Goal: Transaction & Acquisition: Purchase product/service

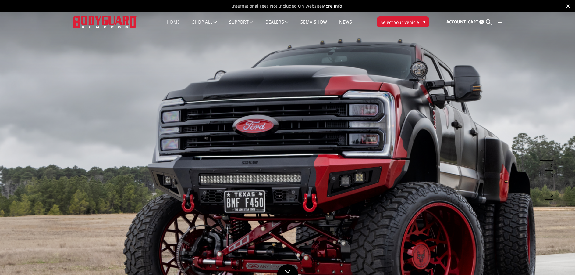
click at [407, 23] on span "Select Your Vehicle" at bounding box center [400, 22] width 38 height 6
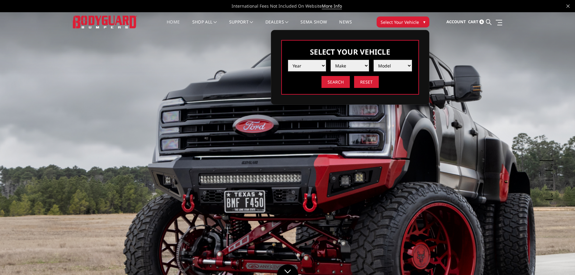
click at [322, 66] on select "Year [DATE] 2024 2023 2022 2021 2020 2019 2018 2017 2016 2015 2014 2013 2012 20…" at bounding box center [307, 66] width 38 height 12
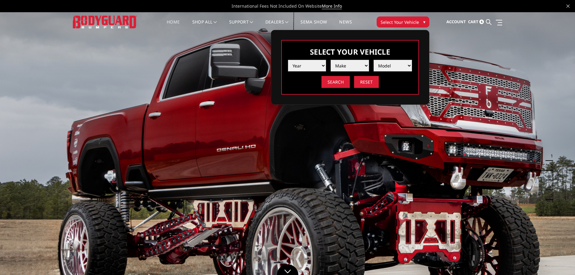
select select "yr_2025"
click at [288, 60] on select "Year 2025 2024 2023 2022 2021 2020 2019 2018 2017 2016 2015 2014 2013 2012 2011…" at bounding box center [307, 66] width 38 height 12
click at [346, 66] on select "Make Chevrolet Ford GMC Ram Toyota" at bounding box center [350, 66] width 38 height 12
select select "mk_ford"
click at [331, 60] on select "Make Chevrolet Ford GMC Ram Toyota" at bounding box center [350, 66] width 38 height 12
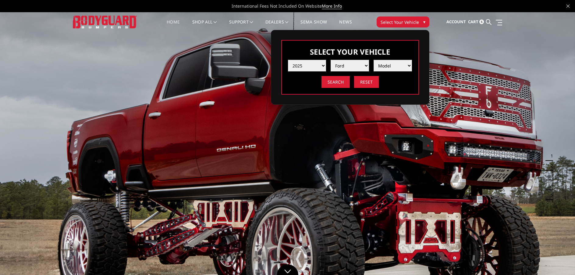
click at [386, 66] on select "Model F150 F150 Raptor F250 / F350 F450 F550" at bounding box center [393, 66] width 38 height 12
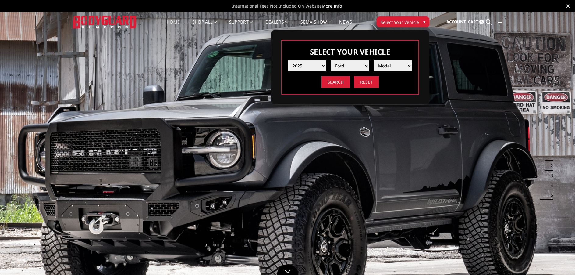
click at [400, 66] on select "Model F150 F150 Raptor F250 / F350 F450 F550" at bounding box center [393, 66] width 38 height 12
click at [394, 68] on select "Model F150 F150 Raptor F250 / F350 F450 F550" at bounding box center [393, 66] width 38 height 12
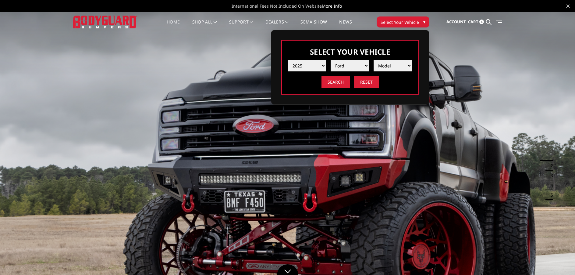
click at [392, 64] on select "Model F150 F150 Raptor F250 / F350 F450 F550" at bounding box center [393, 66] width 38 height 12
click at [338, 84] on input "Search" at bounding box center [336, 82] width 28 height 12
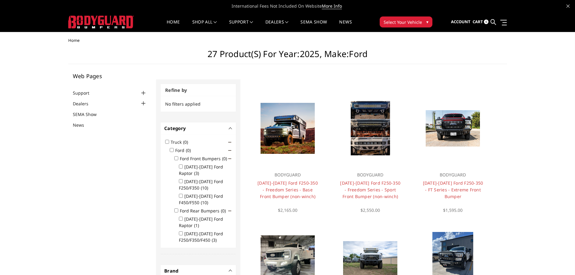
click at [392, 17] on button "Select Your Vehicle ▾" at bounding box center [406, 21] width 53 height 11
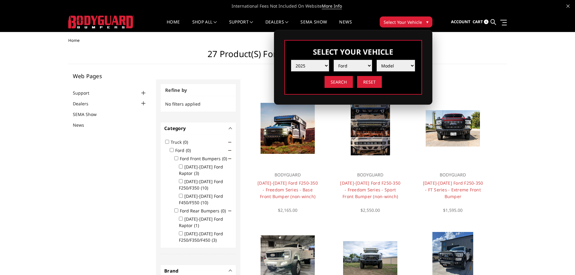
click at [320, 67] on select "Year [DATE] 2024 2023 2022 2021 2020 2019 2018 2017 2016 2015 2014 2013 2012 20…" at bounding box center [310, 66] width 38 height 12
select select "yr_2024"
click at [291, 60] on select "Year [DATE] 2024 2023 2022 2021 2020 2019 2018 2017 2016 2015 2014 2013 2012 20…" at bounding box center [310, 66] width 38 height 12
click at [364, 65] on select "Make Chevrolet Ford GMC Ram Toyota" at bounding box center [353, 66] width 38 height 12
select select "mk_ford"
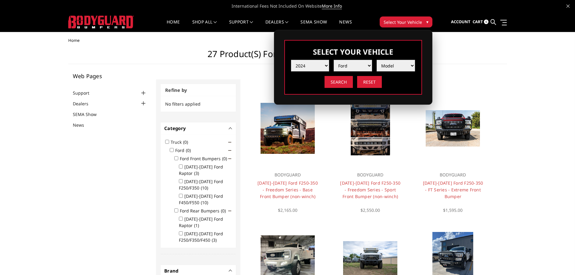
click at [334, 60] on select "Make Chevrolet Ford GMC Ram Toyota" at bounding box center [353, 66] width 38 height 12
click at [401, 65] on select "Model F150 F150 Raptor F250 / F350 F450 F550" at bounding box center [396, 66] width 38 height 12
click at [323, 70] on select "Year 2025 2024 2023 2022 2021 2020 2019 2018 2017 2016 2015 2014 2013 2012 2011…" at bounding box center [310, 66] width 38 height 12
select select "yr_2022"
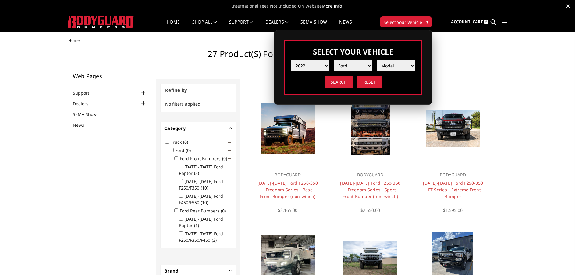
click at [291, 60] on select "Year 2025 2024 2023 2022 2021 2020 2019 2018 2017 2016 2015 2014 2013 2012 2011…" at bounding box center [310, 66] width 38 height 12
click at [361, 60] on select "Make Chevrolet Ford GMC Ram Toyota" at bounding box center [353, 66] width 38 height 12
select select "mk_ford"
click at [334, 60] on select "Make Chevrolet Ford GMC Ram Toyota" at bounding box center [353, 66] width 38 height 12
click at [391, 60] on select "Model F150 F150 Raptor F250 / F350 F450 F550" at bounding box center [396, 66] width 38 height 12
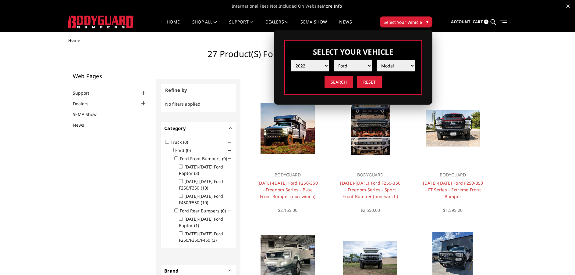
click at [323, 68] on select "Year [DATE] 2024 2023 2022 2021 2020 2019 2018 2017 2016 2015 2014 2013 2012 20…" at bounding box center [310, 66] width 38 height 12
select select "yr_2016"
click at [291, 60] on select "Year [DATE] 2024 2023 2022 2021 2020 2019 2018 2017 2016 2015 2014 2013 2012 20…" at bounding box center [310, 66] width 38 height 12
click at [358, 66] on select "Make Chevrolet Ford GMC Nissan Ram Toyota" at bounding box center [353, 66] width 38 height 12
select select "mk_ford"
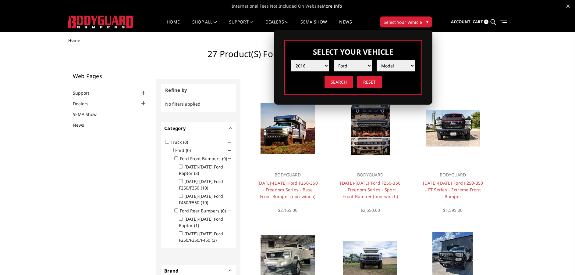
click at [334, 60] on select "Make Chevrolet Ford GMC Nissan Ram Toyota" at bounding box center [353, 66] width 38 height 12
click at [393, 66] on select "Model F150 F250 / F350 F450 F550" at bounding box center [396, 66] width 38 height 12
select select "md_f250-f350"
click at [377, 60] on select "Model F150 F250 / F350 F450 F550" at bounding box center [396, 66] width 38 height 12
click at [346, 81] on input "Search" at bounding box center [339, 82] width 28 height 12
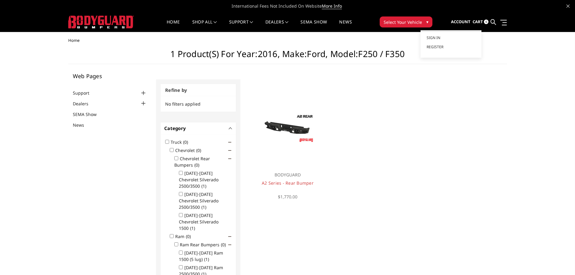
click at [467, 22] on span "Account" at bounding box center [461, 21] width 20 height 5
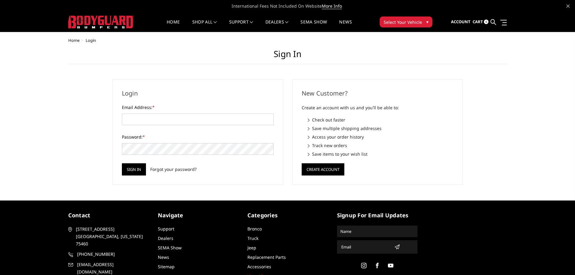
click at [487, 21] on span "6" at bounding box center [486, 22] width 5 height 5
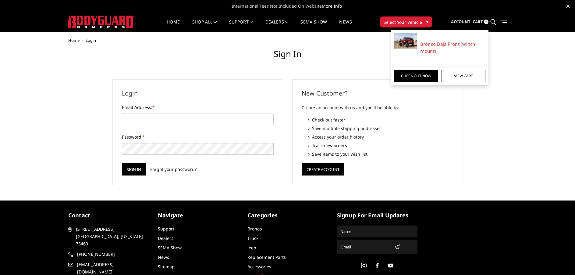
click at [407, 44] on img at bounding box center [406, 40] width 23 height 15
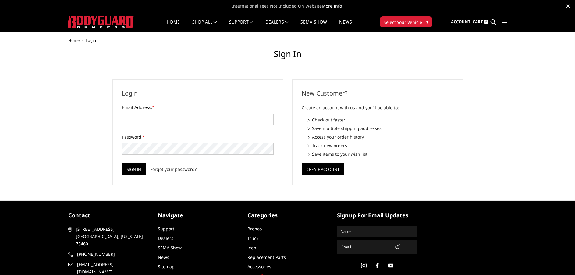
click at [489, 21] on span "6" at bounding box center [486, 22] width 5 height 5
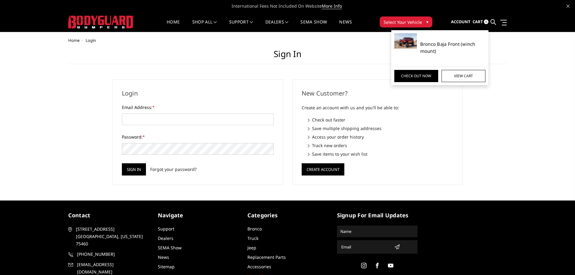
click at [439, 44] on link "Bronco Baja Front (winch mount)" at bounding box center [454, 48] width 66 height 14
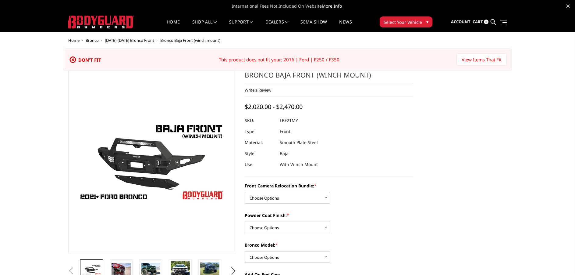
click at [73, 59] on icon at bounding box center [73, 60] width 6 height 6
click at [411, 21] on span "Select Your Vehicle" at bounding box center [403, 22] width 38 height 6
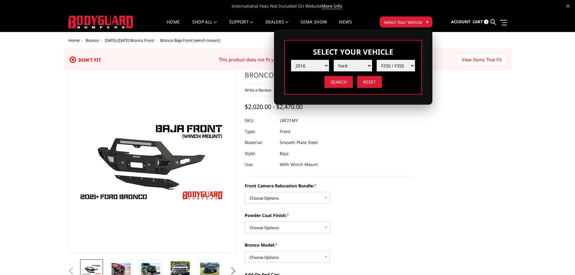
click at [314, 63] on select "Year 2025 2024 2023 2022 2021 2020 2019 2018 2017 2016 2015 2014 2013 2012 2011…" at bounding box center [310, 66] width 38 height 12
select select "yr_2025"
click at [291, 60] on select "Year 2025 2024 2023 2022 2021 2020 2019 2018 2017 2016 2015 2014 2013 2012 2011…" at bounding box center [310, 66] width 38 height 12
select select "-1"
click at [345, 64] on select "Make Chevrolet Ford GMC Ram Toyota" at bounding box center [353, 66] width 38 height 12
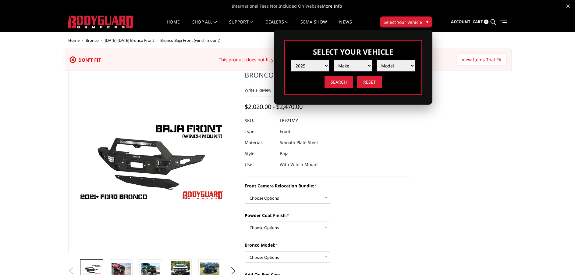
select select "mk_ford"
click at [334, 60] on select "Make Chevrolet Ford GMC Ram Toyota" at bounding box center [353, 66] width 38 height 12
click at [390, 59] on li "Model F150 F150 Raptor F250 / F350 F450 F550" at bounding box center [393, 63] width 43 height 16
click at [392, 66] on select "Model F150 F150 Raptor F250 / F350 F450 F550" at bounding box center [396, 66] width 38 height 12
click at [377, 60] on select "Model F150 F150 Raptor F250 / F350 F450 F550" at bounding box center [396, 66] width 38 height 12
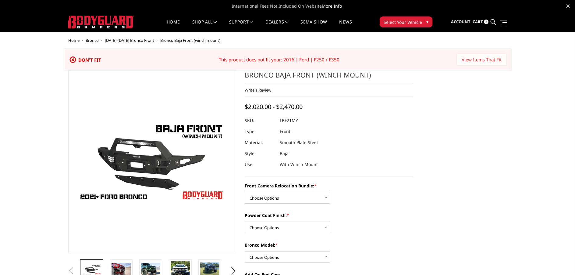
click at [464, 58] on input "View Items That Fit" at bounding box center [481, 59] width 49 height 11
click at [399, 25] on button "Select Your Vehicle ▾" at bounding box center [406, 21] width 53 height 11
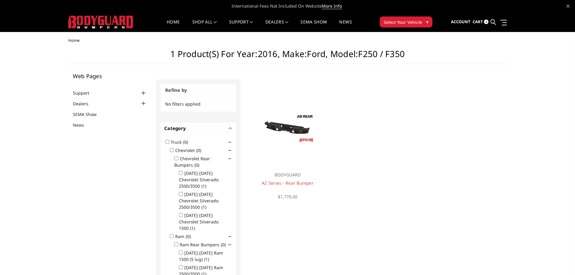
click at [400, 24] on span "Select Your Vehicle" at bounding box center [403, 22] width 38 height 6
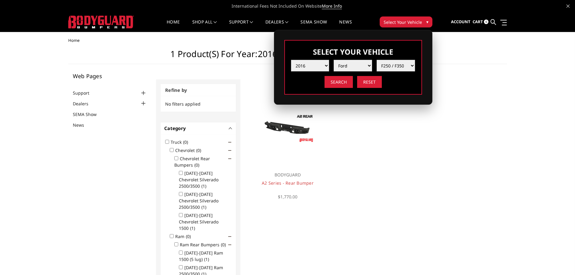
click at [310, 64] on select "Year [DATE] 2024 2023 2022 2021 2020 2019 2018 2017 2016 2015 2014 2013 2012 20…" at bounding box center [310, 66] width 38 height 12
select select "yr_2025"
click at [291, 60] on select "Year [DATE] 2024 2023 2022 2021 2020 2019 2018 2017 2016 2015 2014 2013 2012 20…" at bounding box center [310, 66] width 38 height 12
select select "-1"
click at [346, 64] on select "Make Chevrolet Ford GMC Ram Toyota" at bounding box center [353, 66] width 38 height 12
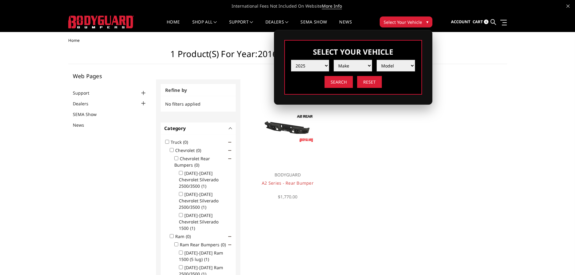
select select "mk_ford"
click at [334, 60] on select "Make Chevrolet Ford GMC Ram Toyota" at bounding box center [353, 66] width 38 height 12
click at [390, 64] on select "Model F150 F150 Raptor F250 / F350 F450 F550" at bounding box center [396, 66] width 38 height 12
click at [389, 64] on select "Model F150 F150 Raptor F250 / F350 F450 F550" at bounding box center [396, 66] width 38 height 12
click at [366, 79] on input "Reset" at bounding box center [369, 82] width 25 height 12
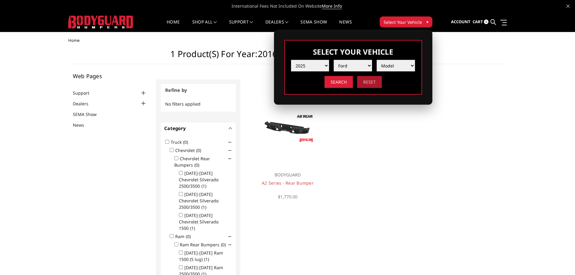
select select "-1"
click at [366, 79] on input "Reset" at bounding box center [369, 82] width 25 height 12
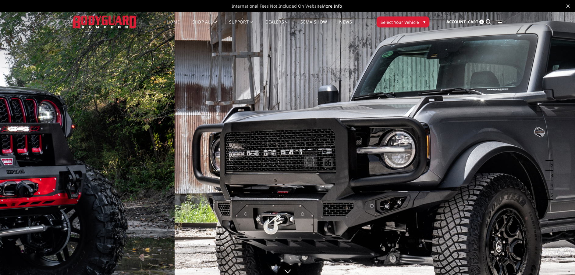
drag, startPoint x: 239, startPoint y: 154, endPoint x: 414, endPoint y: 171, distance: 175.5
click at [414, 171] on img at bounding box center [462, 174] width 575 height 324
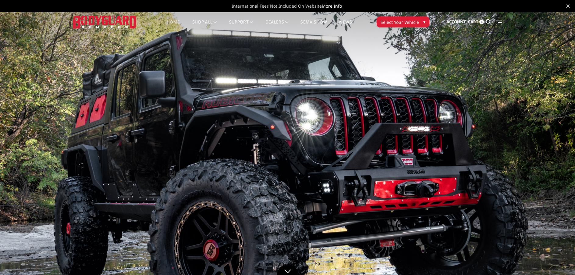
click at [106, 173] on img at bounding box center [287, 174] width 575 height 324
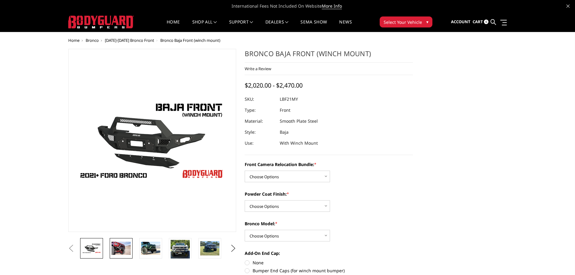
click at [121, 245] on img at bounding box center [121, 248] width 19 height 13
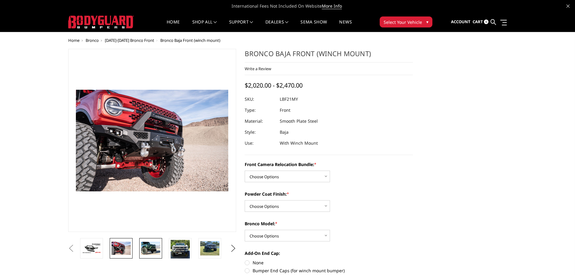
click at [151, 249] on img at bounding box center [150, 248] width 19 height 13
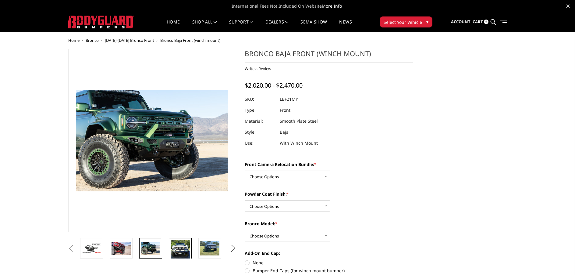
click at [180, 255] on img at bounding box center [180, 249] width 19 height 19
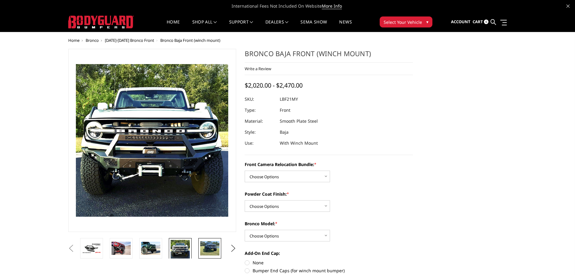
click at [209, 251] on img at bounding box center [209, 248] width 19 height 14
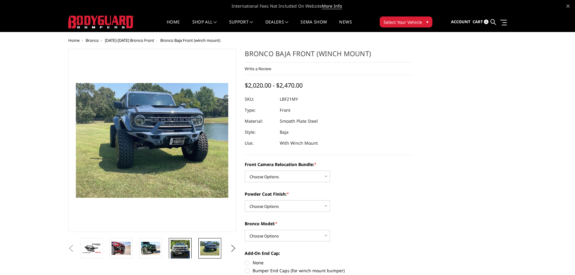
click at [177, 245] on img at bounding box center [180, 249] width 19 height 19
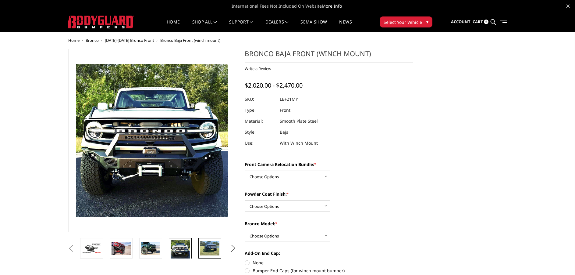
click at [212, 251] on img at bounding box center [209, 248] width 19 height 14
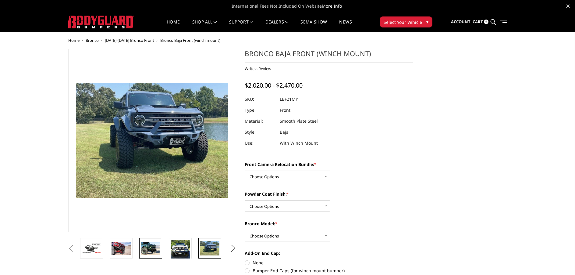
click at [145, 246] on img at bounding box center [150, 248] width 19 height 13
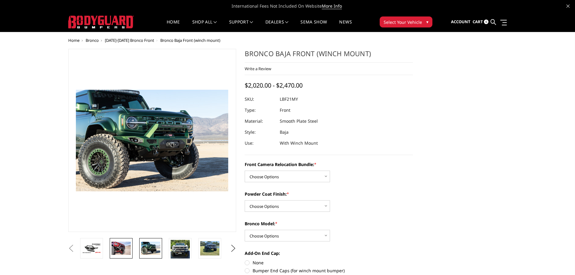
click at [119, 246] on img at bounding box center [121, 248] width 19 height 13
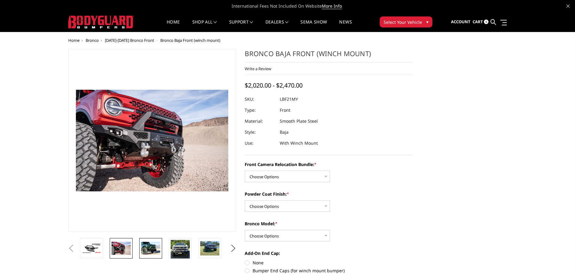
click at [152, 248] on img at bounding box center [150, 248] width 19 height 13
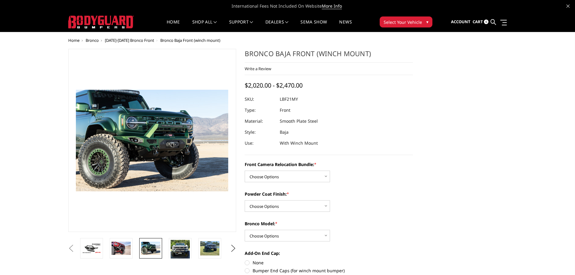
click at [137, 245] on li at bounding box center [124, 248] width 30 height 20
click at [123, 244] on img at bounding box center [121, 248] width 19 height 13
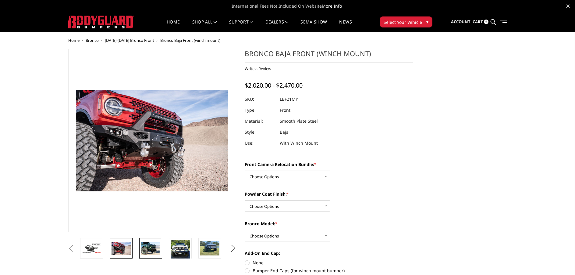
click at [154, 247] on img at bounding box center [150, 248] width 19 height 13
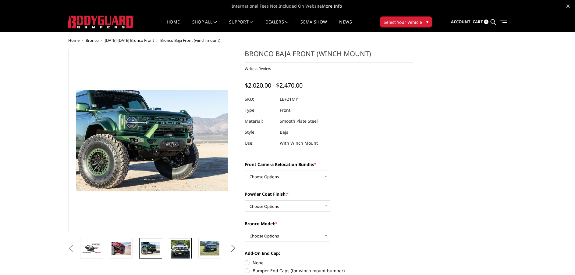
click at [170, 244] on link at bounding box center [180, 249] width 23 height 23
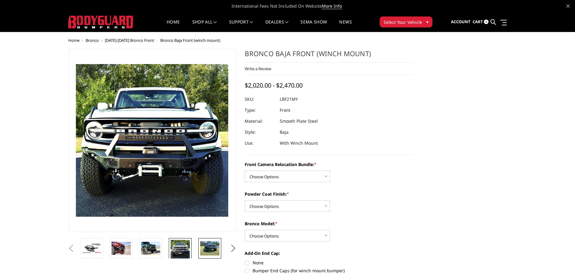
click at [203, 246] on img at bounding box center [209, 248] width 19 height 14
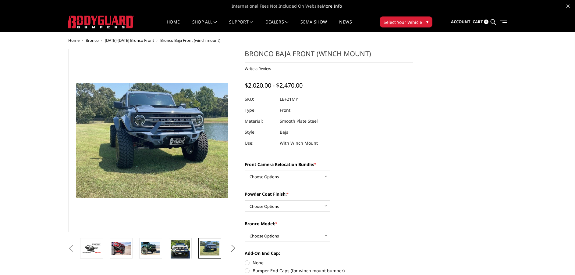
click at [232, 248] on button "Next" at bounding box center [233, 248] width 9 height 9
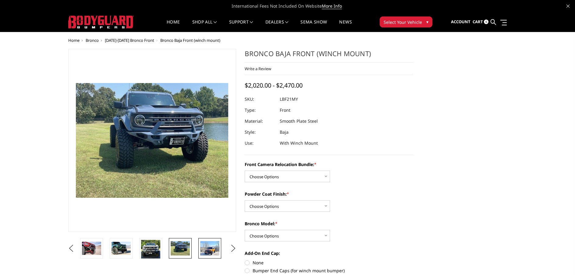
click at [209, 249] on img at bounding box center [209, 248] width 19 height 14
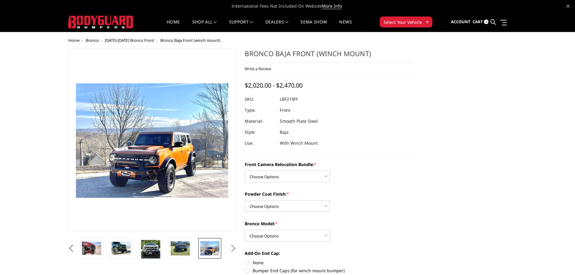
click at [234, 249] on button "Next" at bounding box center [233, 248] width 9 height 9
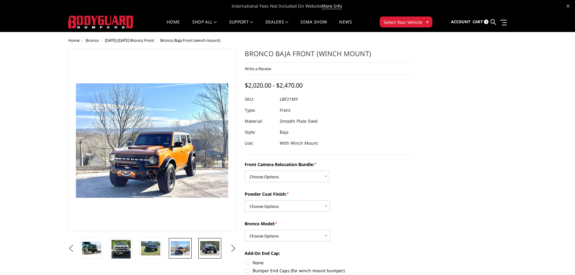
click at [207, 246] on img at bounding box center [209, 248] width 19 height 14
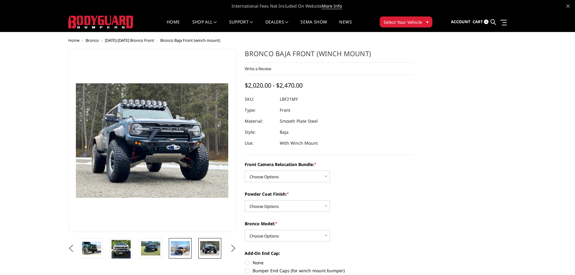
click at [182, 243] on img at bounding box center [180, 248] width 19 height 14
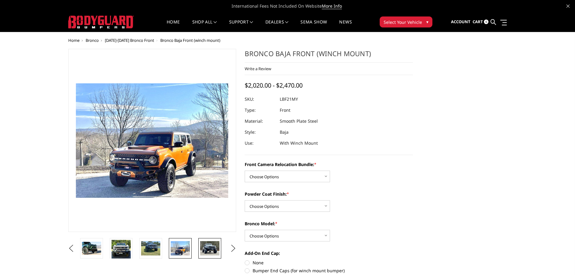
click at [213, 246] on img at bounding box center [209, 248] width 19 height 14
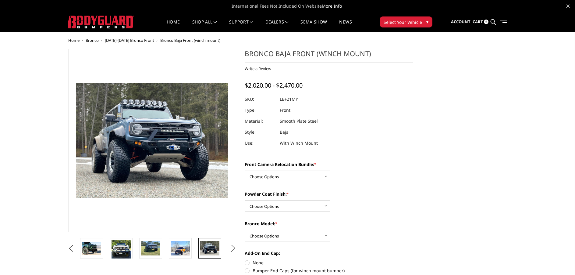
click at [233, 251] on button "Next" at bounding box center [233, 248] width 9 height 9
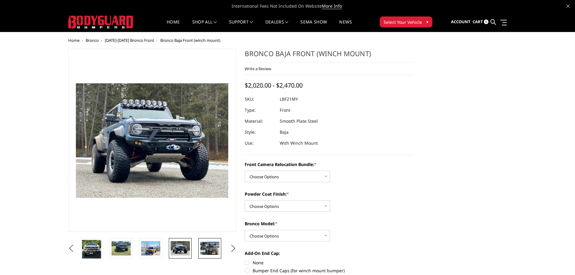
click at [212, 249] on img at bounding box center [209, 248] width 19 height 13
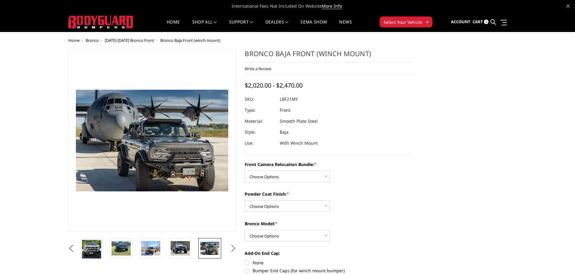
click at [231, 249] on button "Next" at bounding box center [233, 248] width 9 height 9
click at [216, 247] on img at bounding box center [209, 248] width 19 height 13
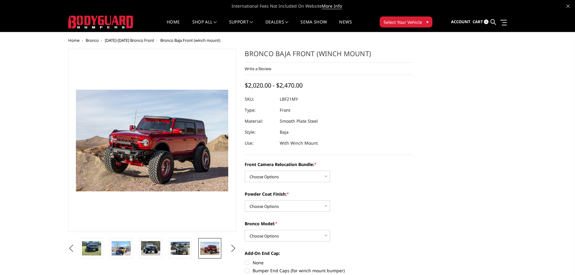
click at [224, 242] on li at bounding box center [212, 248] width 30 height 20
click at [235, 249] on button "Next" at bounding box center [233, 248] width 9 height 9
click at [212, 246] on img at bounding box center [209, 248] width 19 height 13
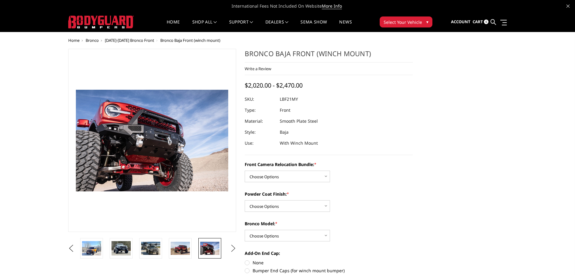
click at [234, 252] on button "Next" at bounding box center [233, 248] width 9 height 9
click at [210, 248] on img at bounding box center [209, 249] width 19 height 19
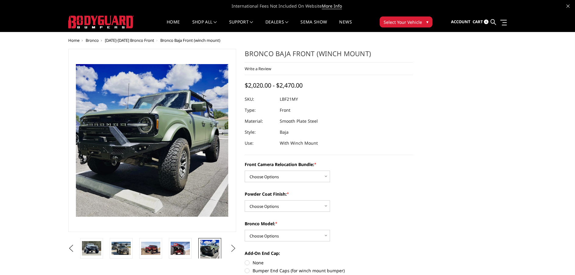
click at [232, 252] on button "Next" at bounding box center [233, 248] width 9 height 9
click at [211, 248] on img at bounding box center [209, 248] width 19 height 13
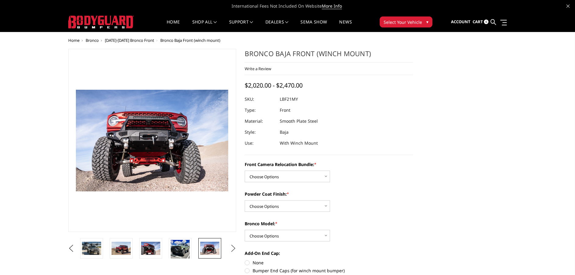
click at [233, 251] on button "Next" at bounding box center [233, 248] width 9 height 9
click at [211, 245] on img at bounding box center [209, 248] width 19 height 13
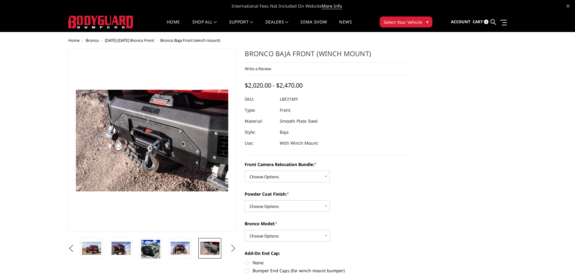
click at [234, 248] on button "Next" at bounding box center [233, 248] width 9 height 9
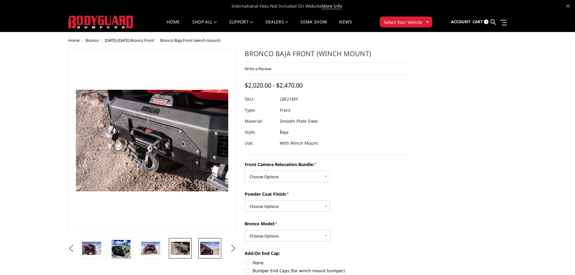
click at [201, 244] on img at bounding box center [209, 248] width 19 height 13
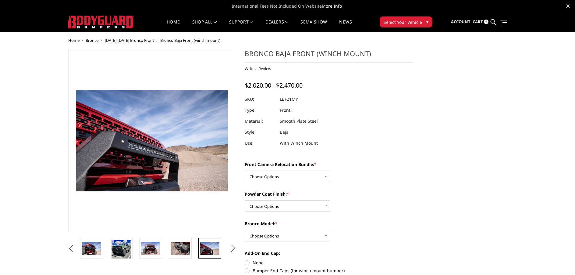
click at [234, 248] on button "Next" at bounding box center [233, 248] width 9 height 9
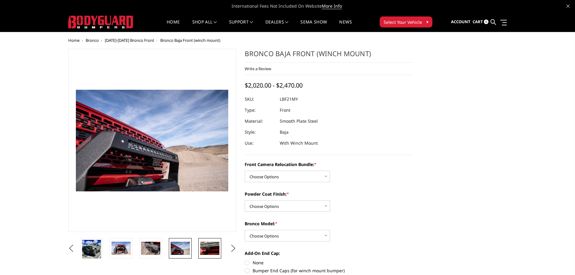
click at [205, 244] on img at bounding box center [209, 248] width 19 height 13
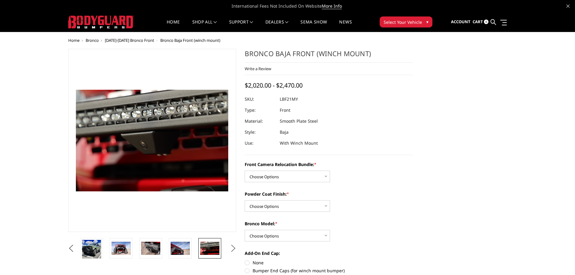
click at [234, 251] on button "Next" at bounding box center [233, 248] width 9 height 9
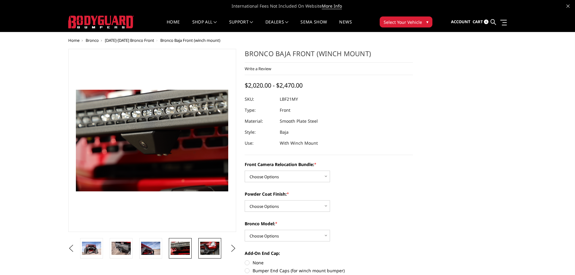
click at [201, 247] on img at bounding box center [209, 248] width 19 height 13
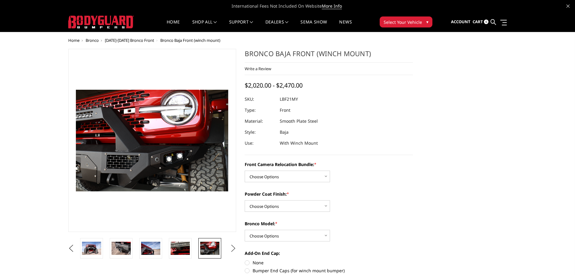
click at [233, 248] on button "Next" at bounding box center [233, 248] width 9 height 9
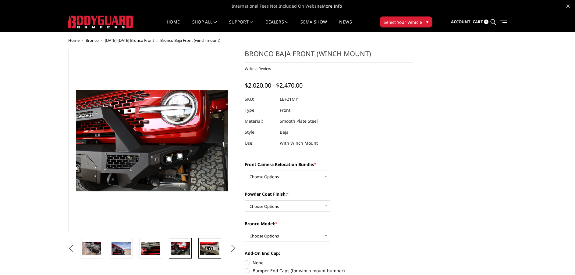
click at [214, 251] on img at bounding box center [209, 248] width 19 height 13
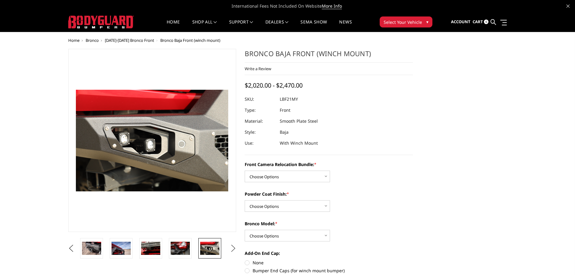
click at [235, 252] on button "Next" at bounding box center [233, 248] width 9 height 9
click at [212, 247] on img at bounding box center [209, 248] width 19 height 13
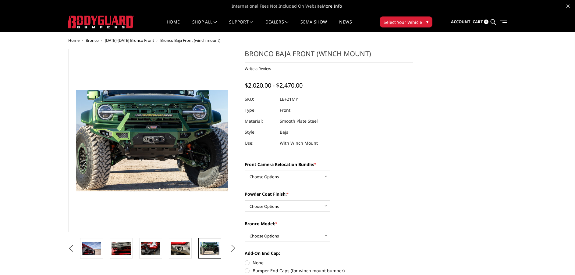
click at [234, 248] on button "Next" at bounding box center [233, 248] width 9 height 9
click at [207, 246] on img at bounding box center [209, 248] width 19 height 13
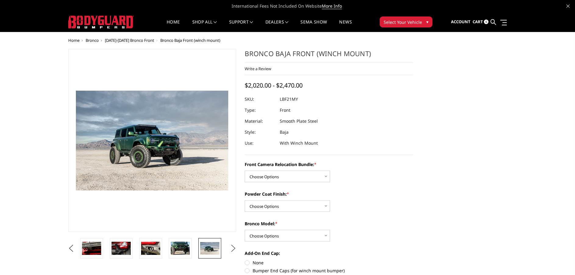
click at [235, 248] on button "Next" at bounding box center [233, 248] width 9 height 9
click at [212, 246] on img at bounding box center [209, 248] width 19 height 13
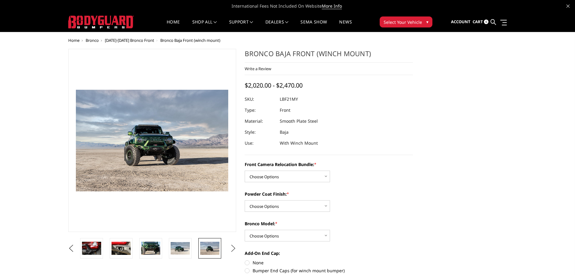
click at [235, 250] on button "Next" at bounding box center [233, 248] width 9 height 9
click at [216, 248] on img at bounding box center [209, 248] width 19 height 14
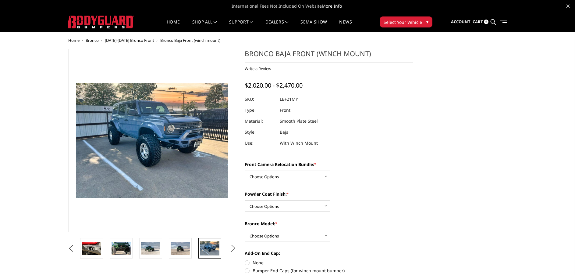
click at [234, 251] on button "Next" at bounding box center [233, 248] width 9 height 9
click at [211, 247] on img at bounding box center [209, 248] width 19 height 14
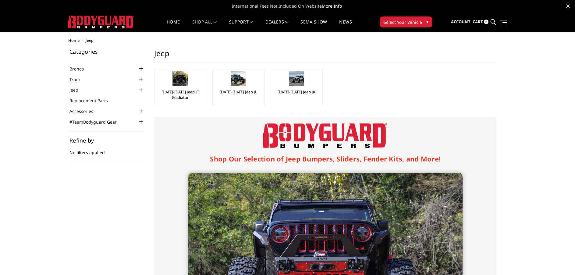
click at [59, 177] on div "Home Jeep Categories Bronco 2021-2025 Bronco Front 2021-2025 Bronco Rear 2021-2…" at bounding box center [287, 236] width 575 height 396
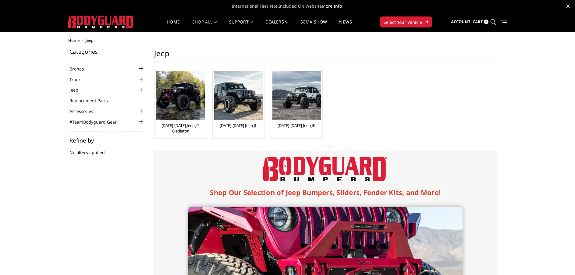
click at [496, 22] on icon at bounding box center [493, 21] width 5 height 5
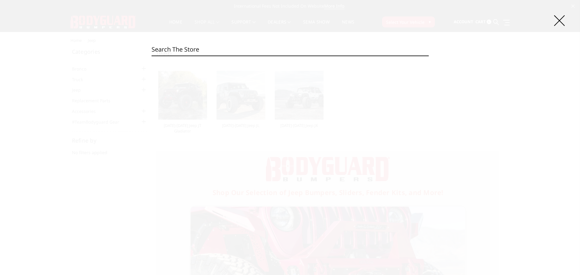
click at [222, 50] on input "Search" at bounding box center [290, 49] width 277 height 12
type input "bronco"
click at [429, 56] on input "Search" at bounding box center [429, 56] width 0 height 0
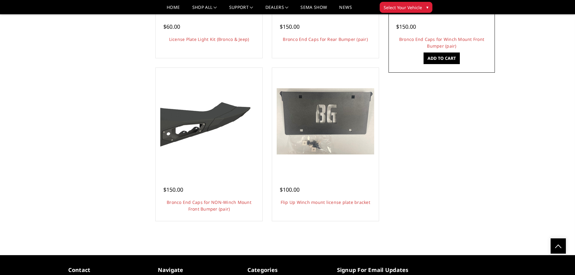
scroll to position [866, 0]
